Goal: Task Accomplishment & Management: Use online tool/utility

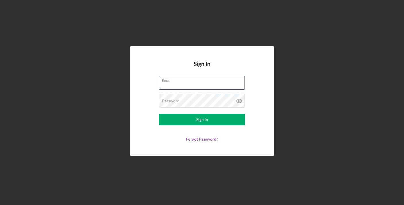
type input "[EMAIL_ADDRESS][DOMAIN_NAME]"
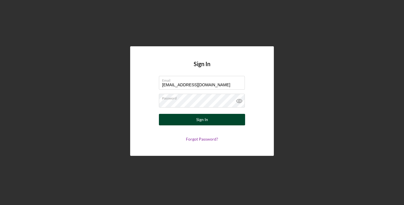
click at [185, 121] on button "Sign In" at bounding box center [202, 119] width 86 height 11
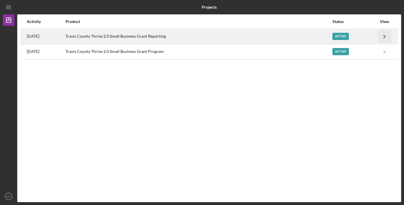
click at [385, 35] on icon "Icon/Navigate" at bounding box center [384, 36] width 13 height 13
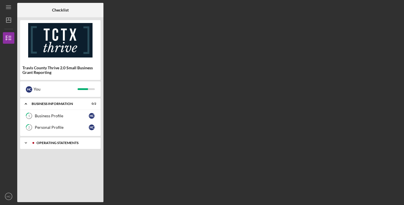
click at [57, 144] on div "Operating Statements" at bounding box center [64, 142] width 57 height 3
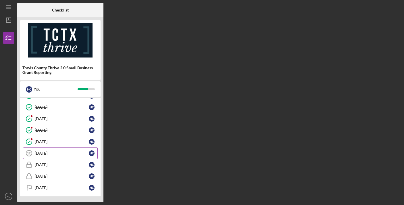
scroll to position [105, 0]
click at [47, 153] on div "[DATE]" at bounding box center [62, 153] width 54 height 5
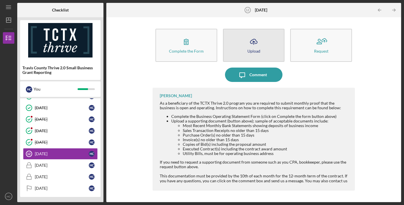
click at [255, 47] on icon "Icon/Upload" at bounding box center [253, 41] width 14 height 14
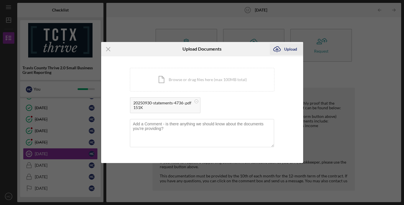
click at [287, 49] on div "Upload" at bounding box center [290, 48] width 13 height 11
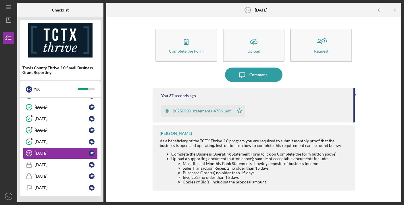
scroll to position [105, 0]
click at [10, 7] on icon "Icon/Menu" at bounding box center [8, 7] width 13 height 13
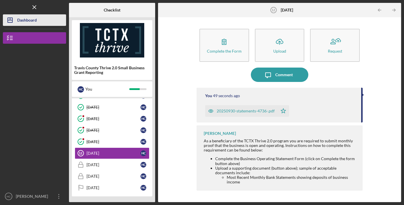
click at [20, 22] on div "Dashboard" at bounding box center [27, 20] width 20 height 13
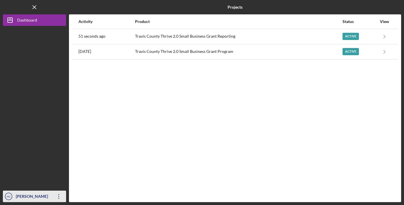
click at [29, 197] on div "[PERSON_NAME]" at bounding box center [32, 196] width 37 height 13
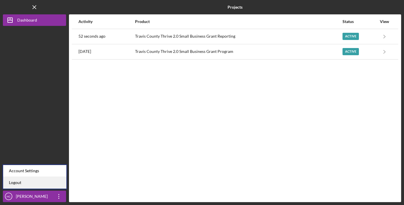
click at [16, 182] on link "Logout" at bounding box center [34, 183] width 63 height 12
